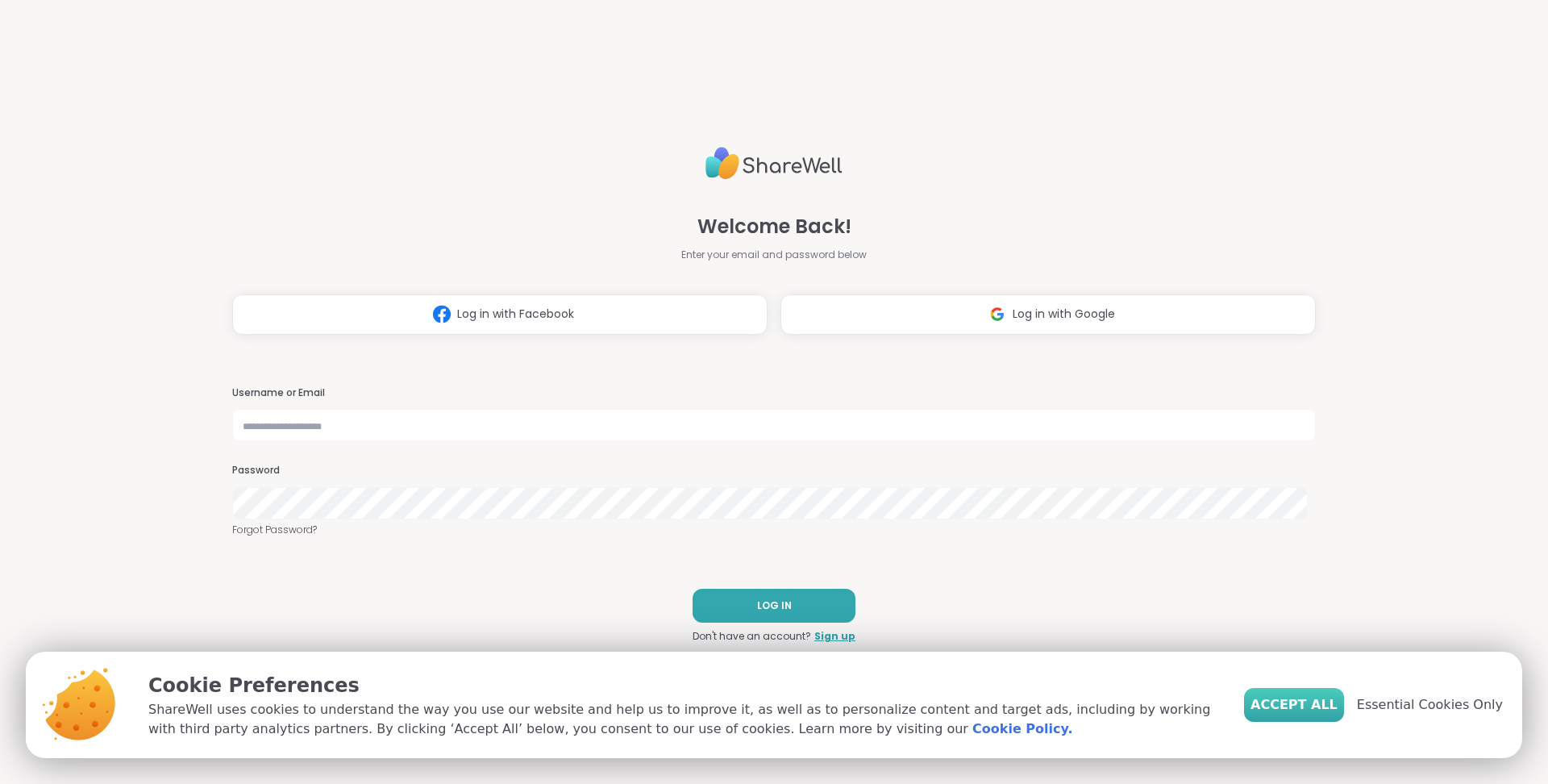
click at [1304, 704] on span "Accept All" at bounding box center [1293, 705] width 87 height 19
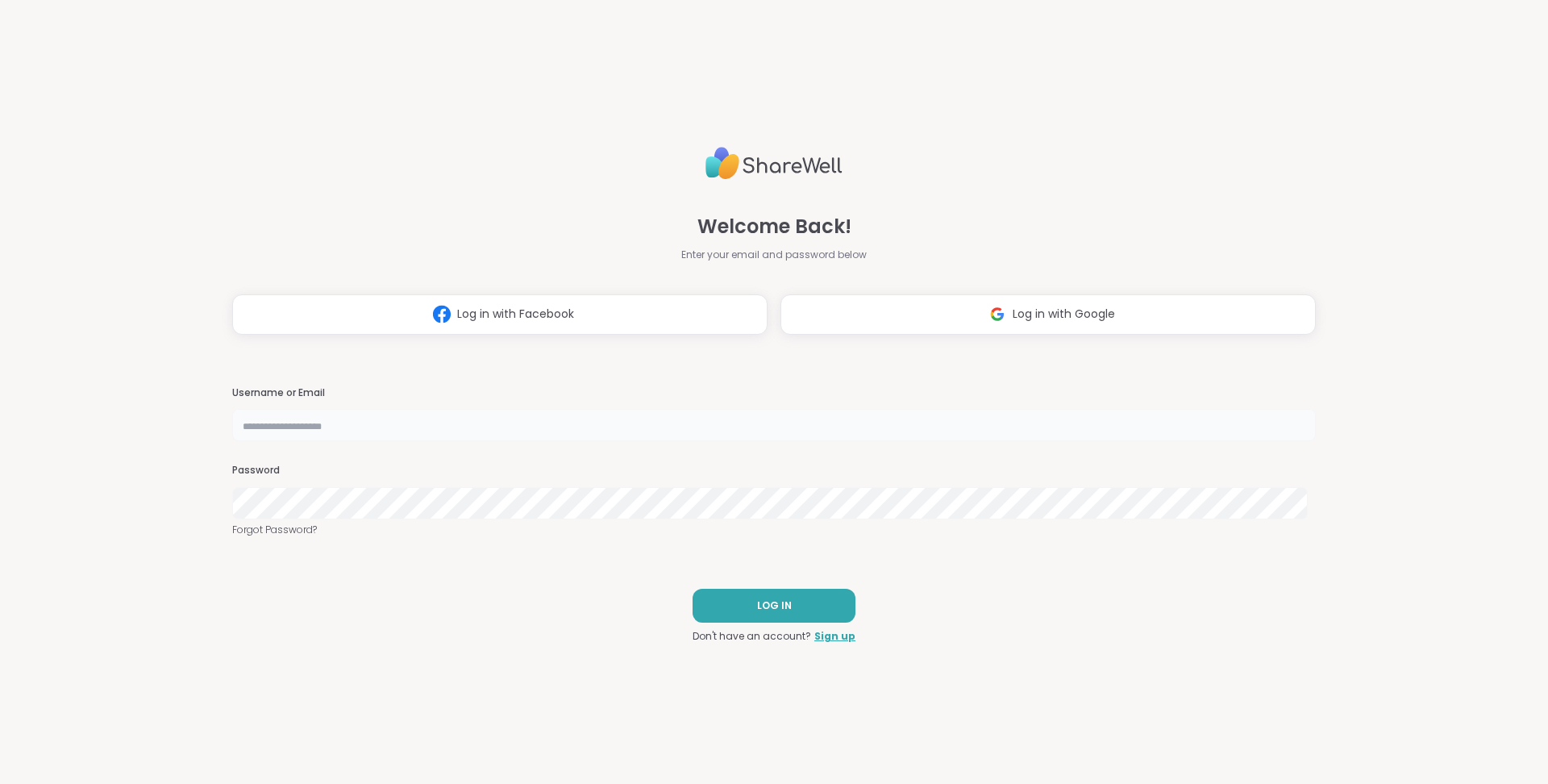
click at [735, 425] on input "text" at bounding box center [774, 425] width 1084 height 32
type input "**********"
click at [764, 607] on span "LOG IN" at bounding box center [774, 606] width 35 height 15
